Goal: Task Accomplishment & Management: Manage account settings

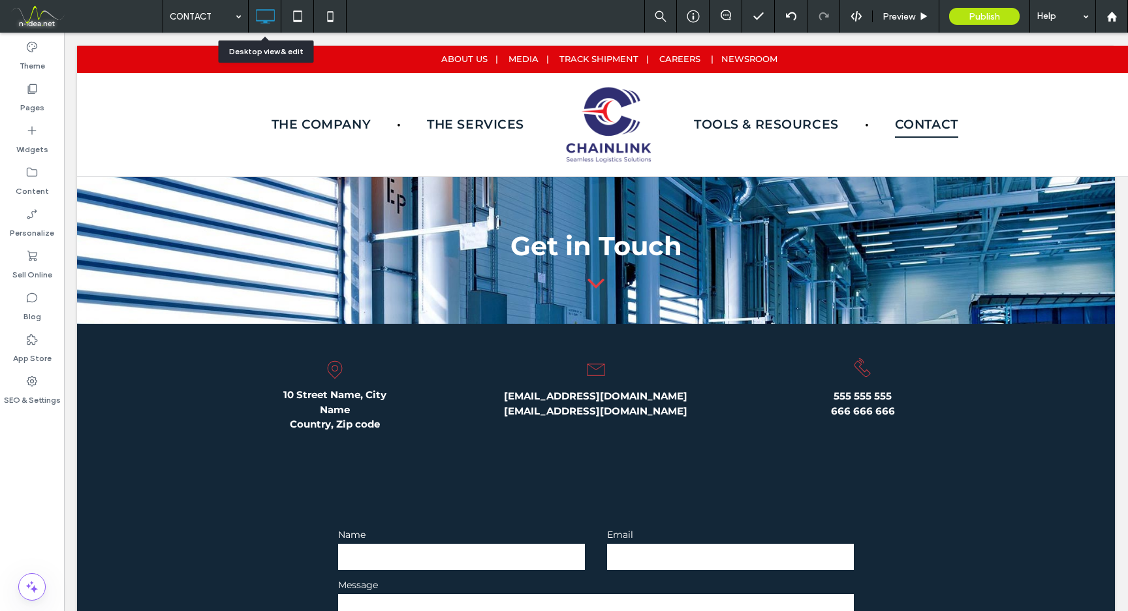
click at [263, 16] on icon at bounding box center [265, 16] width 26 height 26
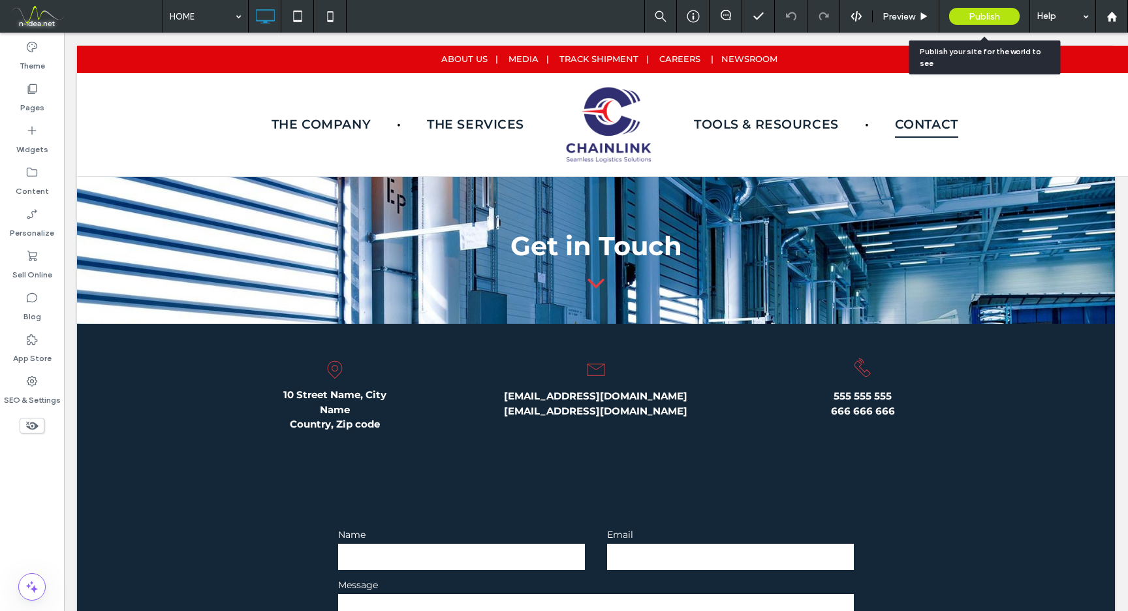
click at [919, 18] on icon at bounding box center [924, 17] width 10 height 10
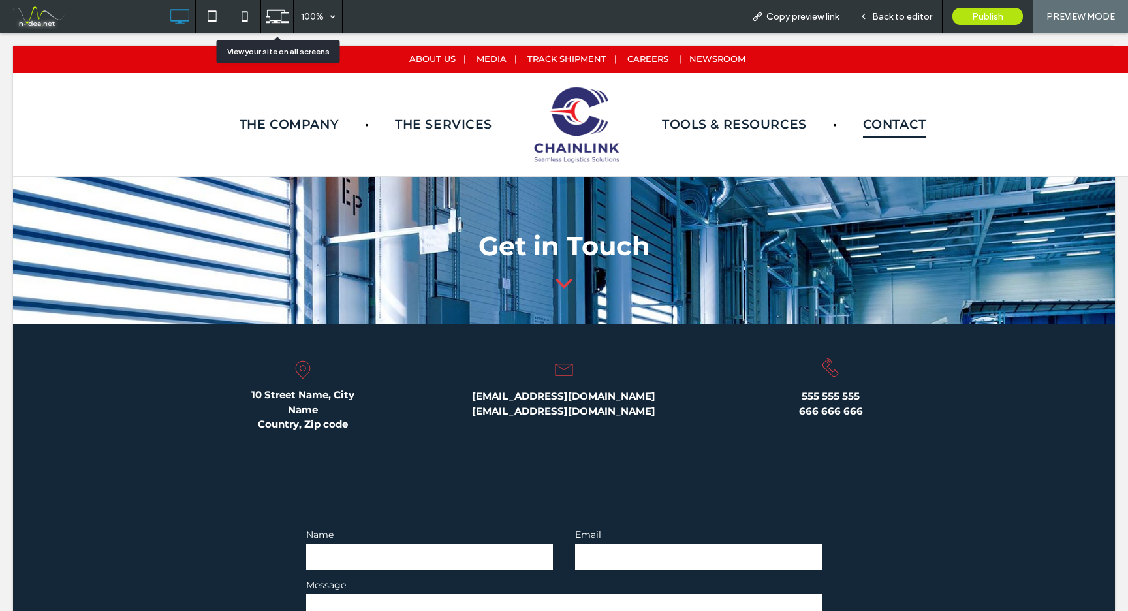
click at [277, 19] on icon at bounding box center [277, 16] width 25 height 25
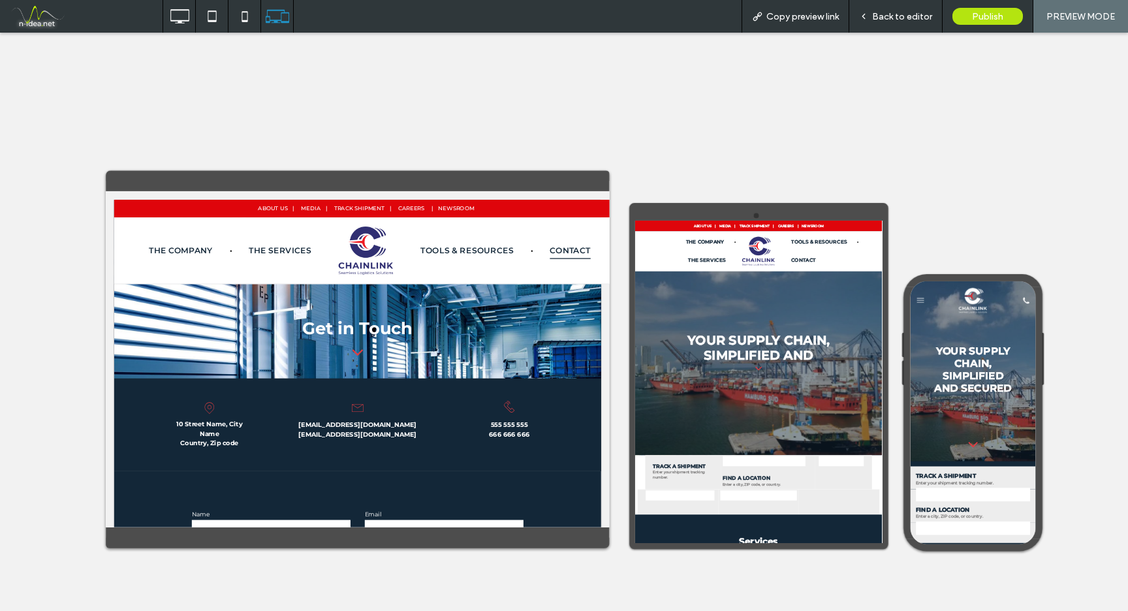
click at [901, 18] on span "Back to editor" at bounding box center [902, 16] width 60 height 11
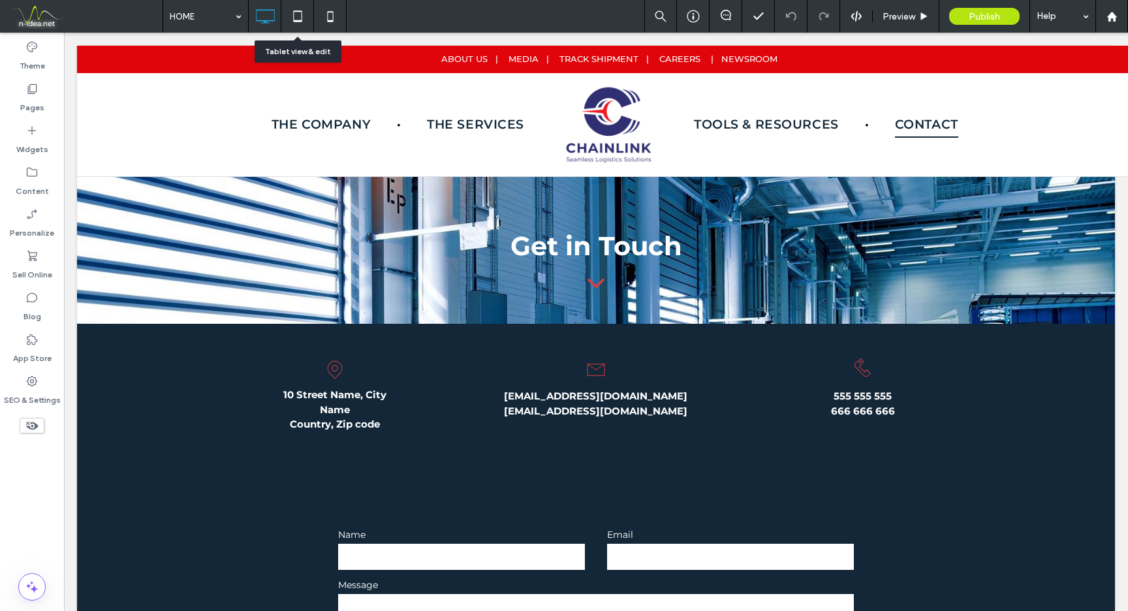
click at [295, 18] on icon at bounding box center [298, 16] width 26 height 26
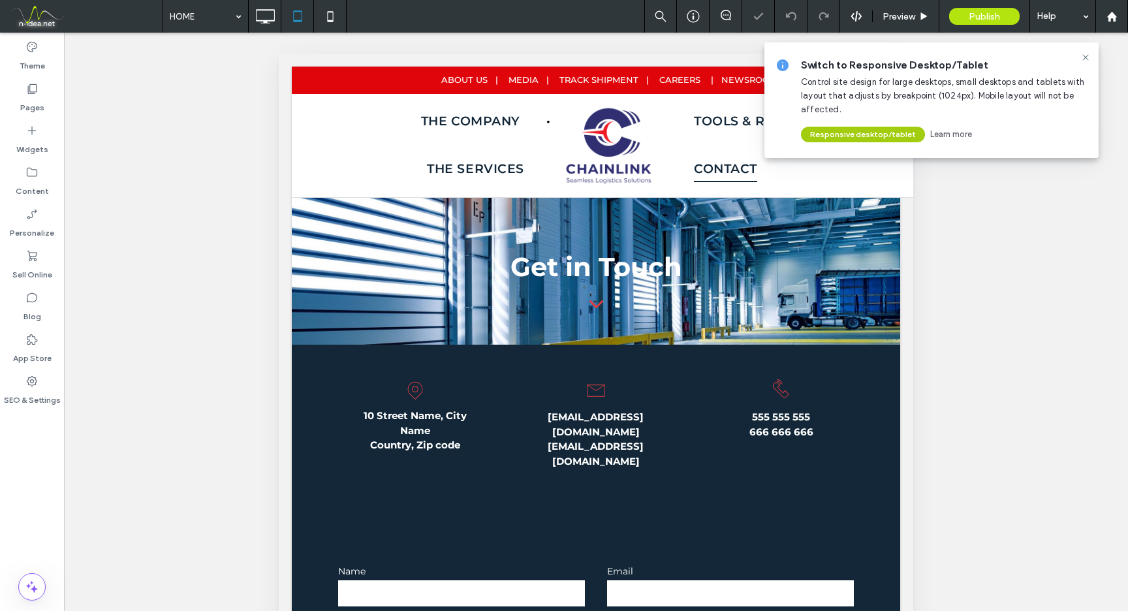
click at [894, 134] on button "Responsive desktop/tablet" at bounding box center [863, 135] width 124 height 16
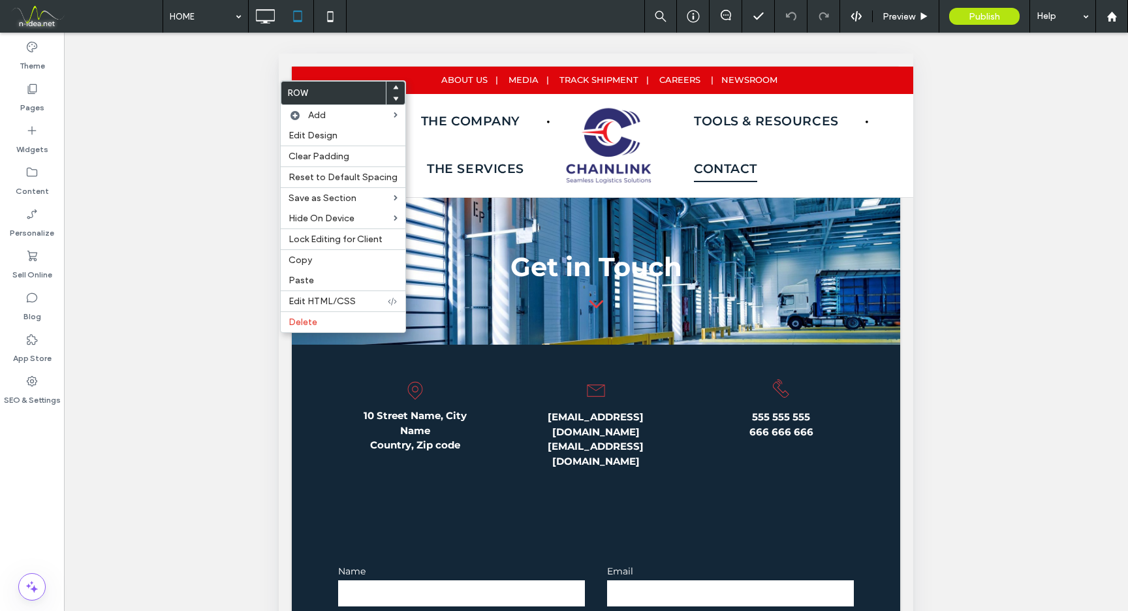
click at [917, 124] on div "Unhide? Yes Unhide? Yes Unhide? Yes Unhide? Yes Unhide? Yes Unhide? Yes Unhide?…" at bounding box center [596, 338] width 1064 height 611
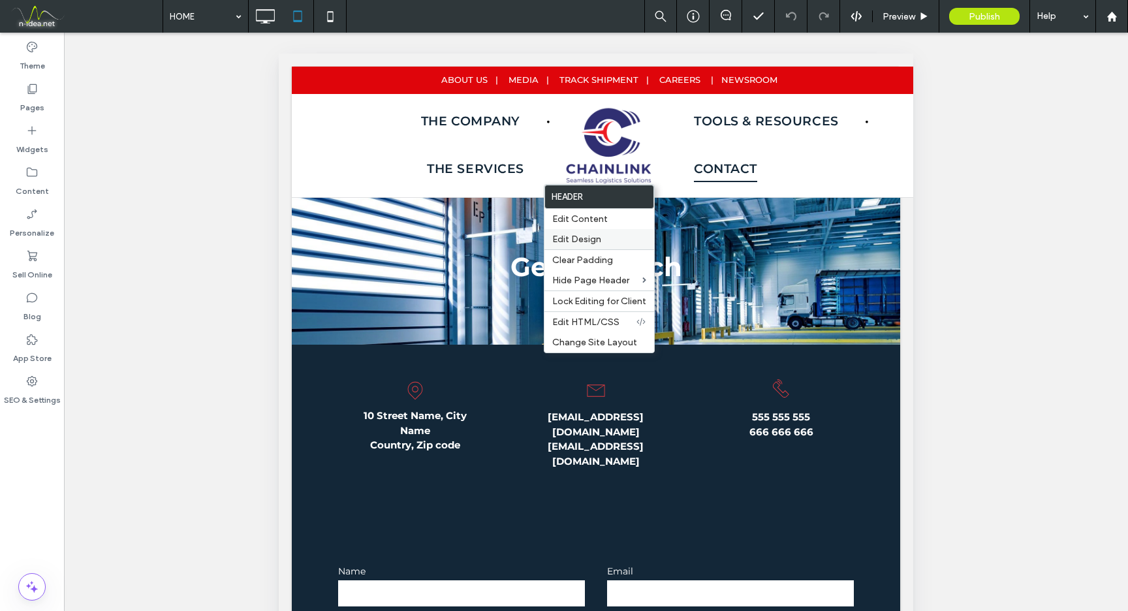
click at [587, 237] on span "Edit Design" at bounding box center [576, 239] width 49 height 11
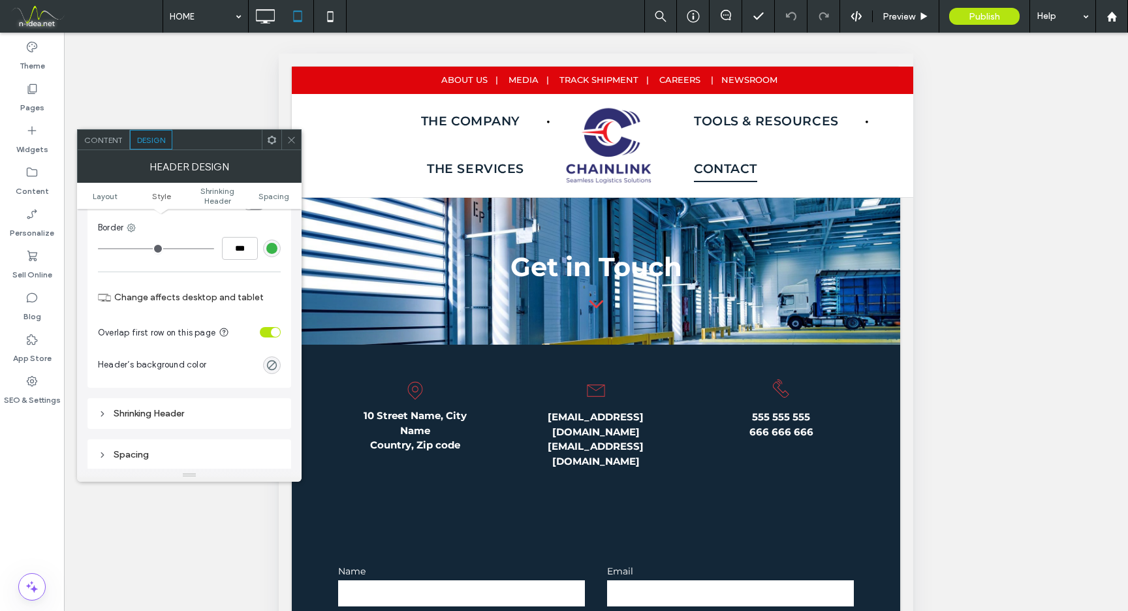
scroll to position [264, 0]
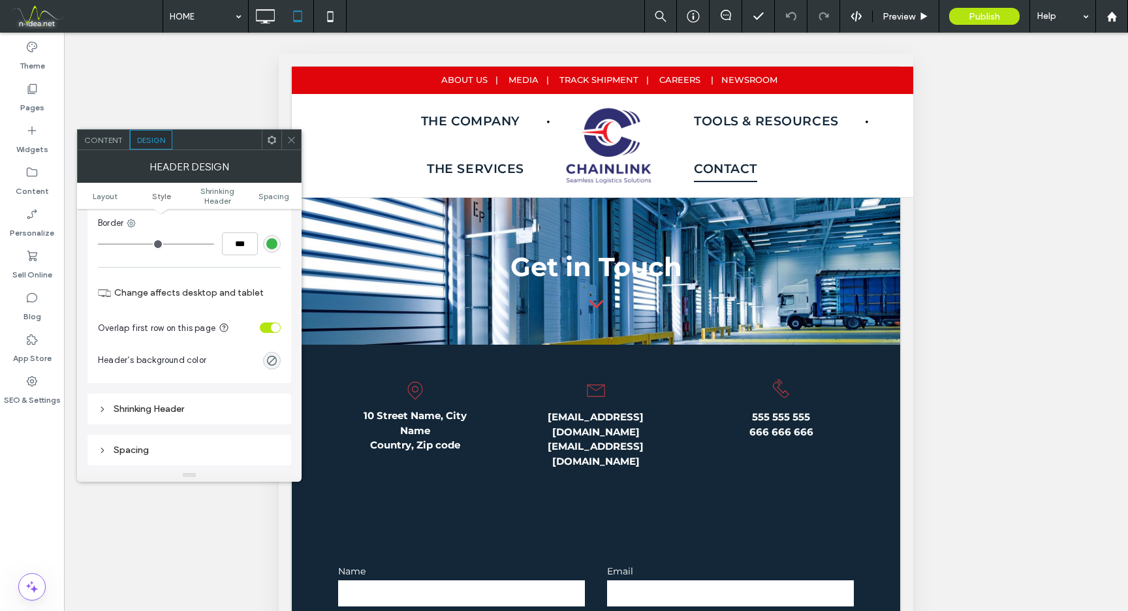
click at [165, 406] on div "Shrinking Header" at bounding box center [189, 409] width 183 height 11
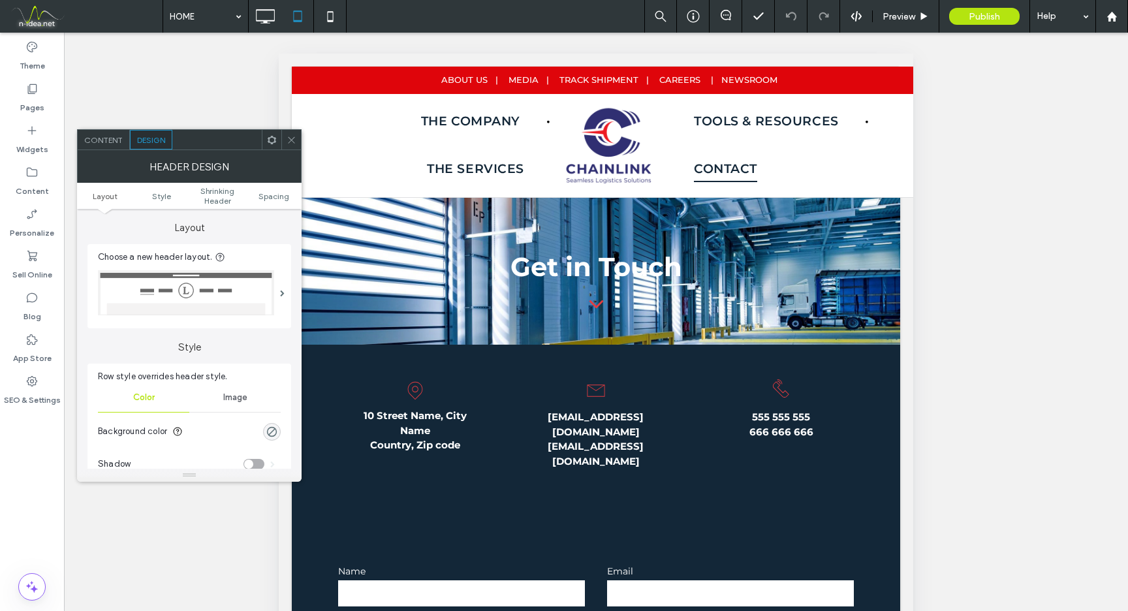
scroll to position [0, 0]
click at [295, 138] on icon at bounding box center [292, 140] width 10 height 10
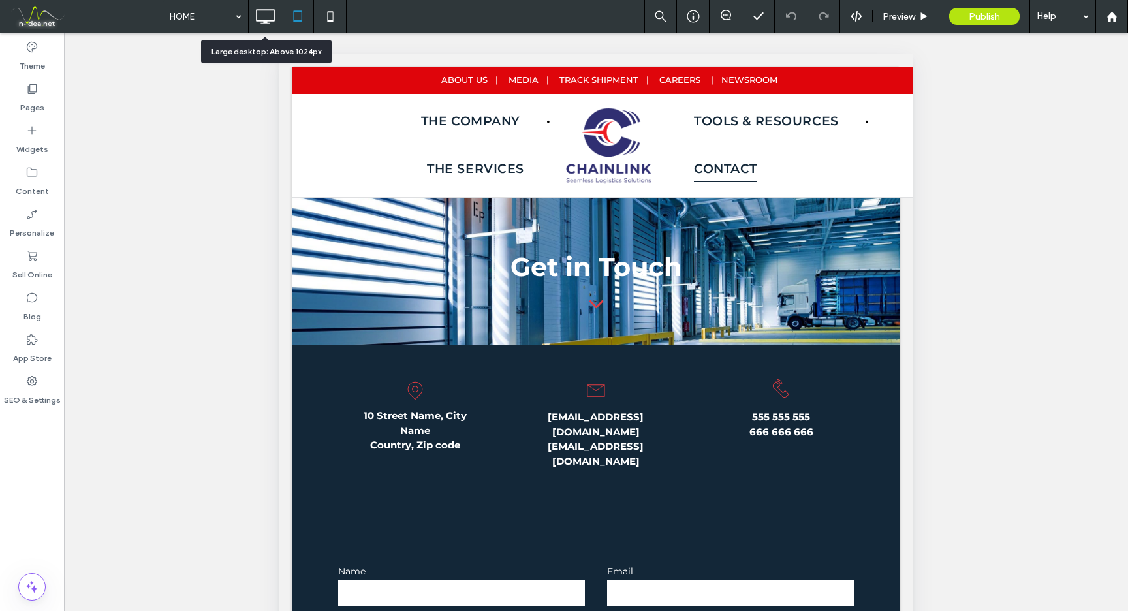
click at [276, 17] on icon at bounding box center [265, 16] width 26 height 26
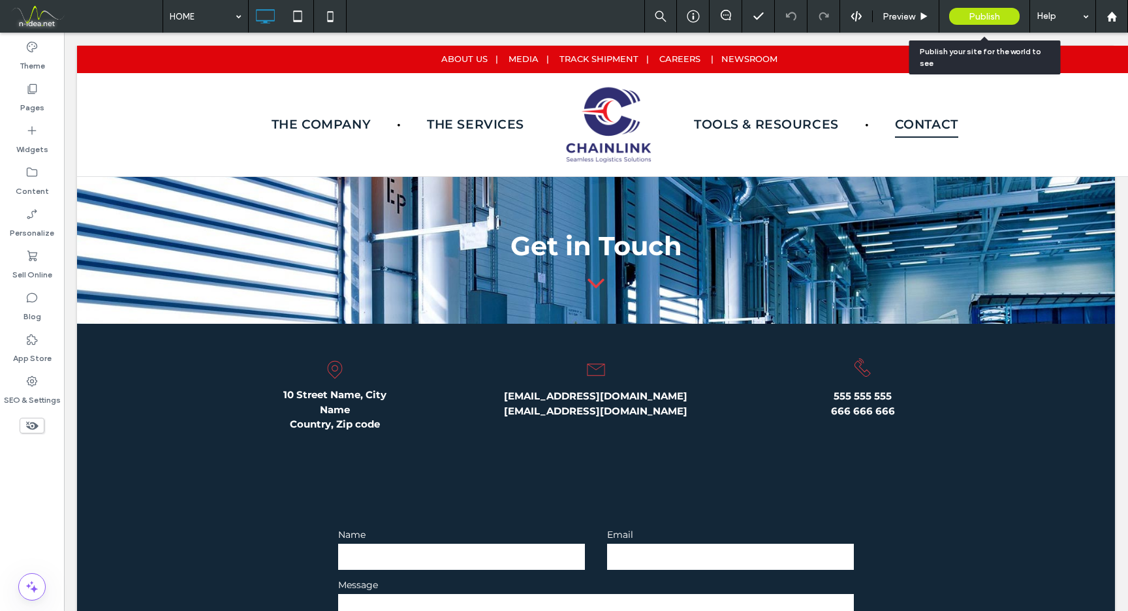
click at [977, 20] on span "Publish" at bounding box center [984, 16] width 31 height 11
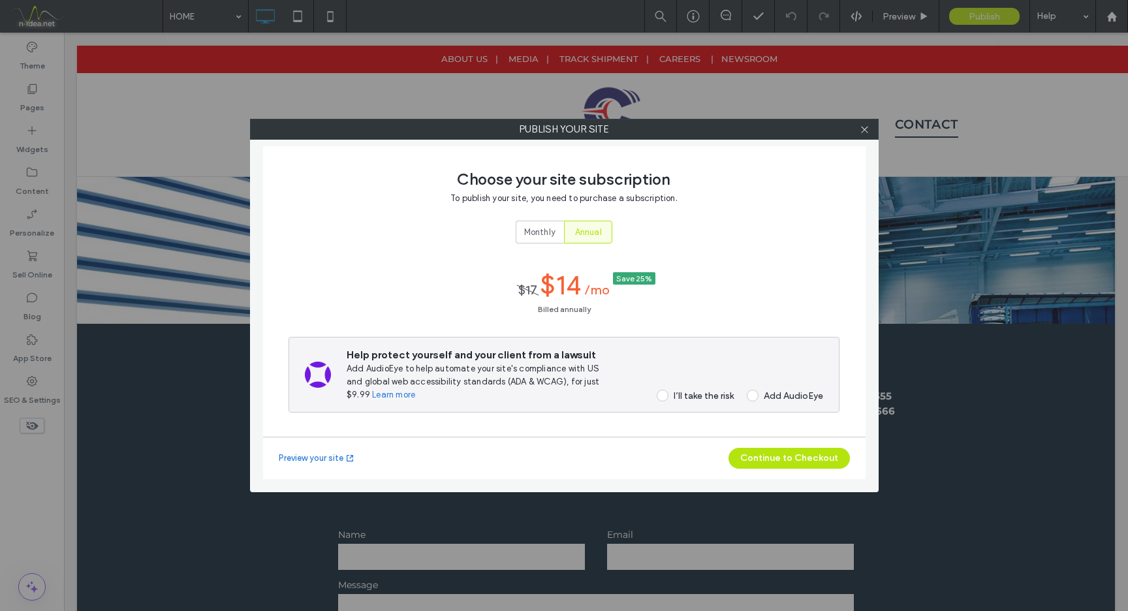
click at [308, 460] on link "Preview your site" at bounding box center [317, 458] width 76 height 13
click at [337, 458] on link "Preview your site" at bounding box center [317, 458] width 76 height 13
